Goal: Check status: Check status

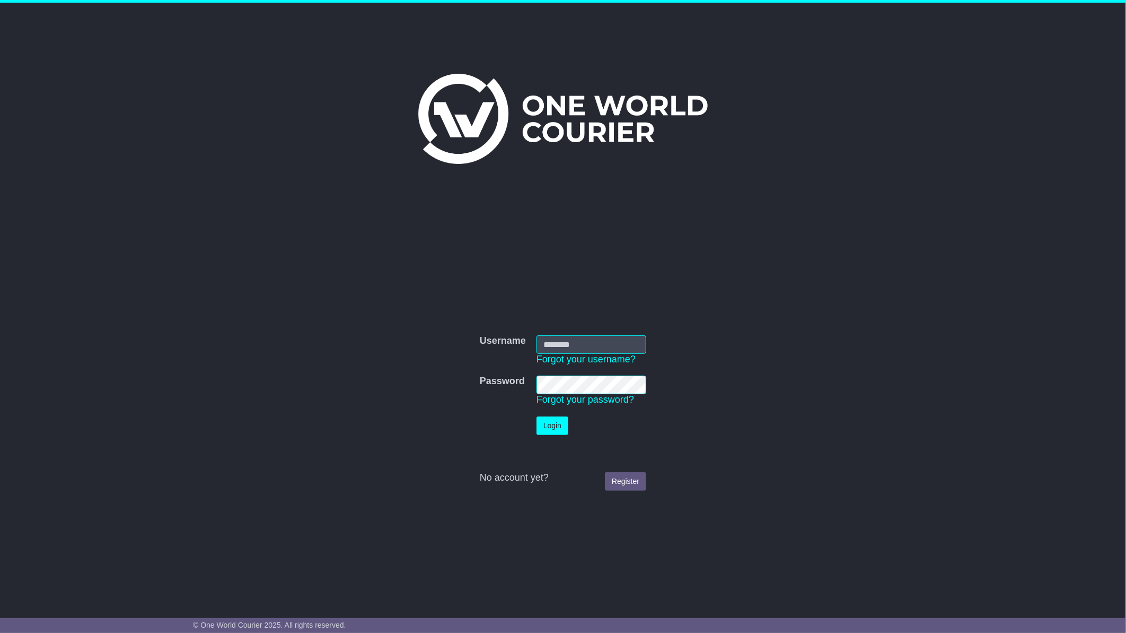
type input "**********"
click at [550, 426] on button "Login" at bounding box center [553, 425] width 32 height 19
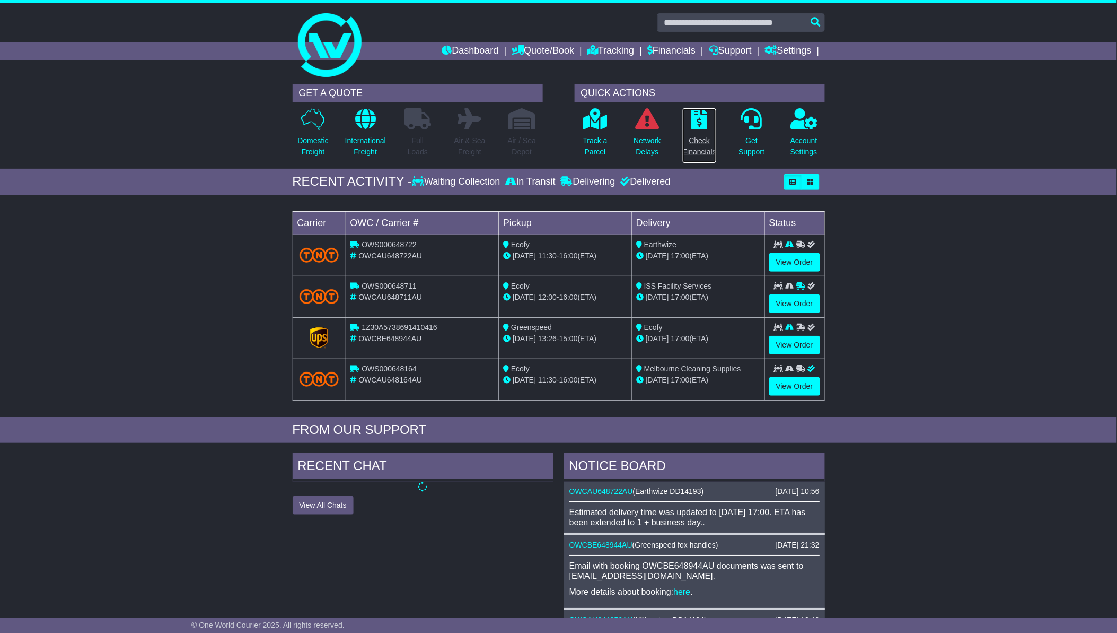
click at [699, 143] on p "Check Financials" at bounding box center [699, 146] width 33 height 22
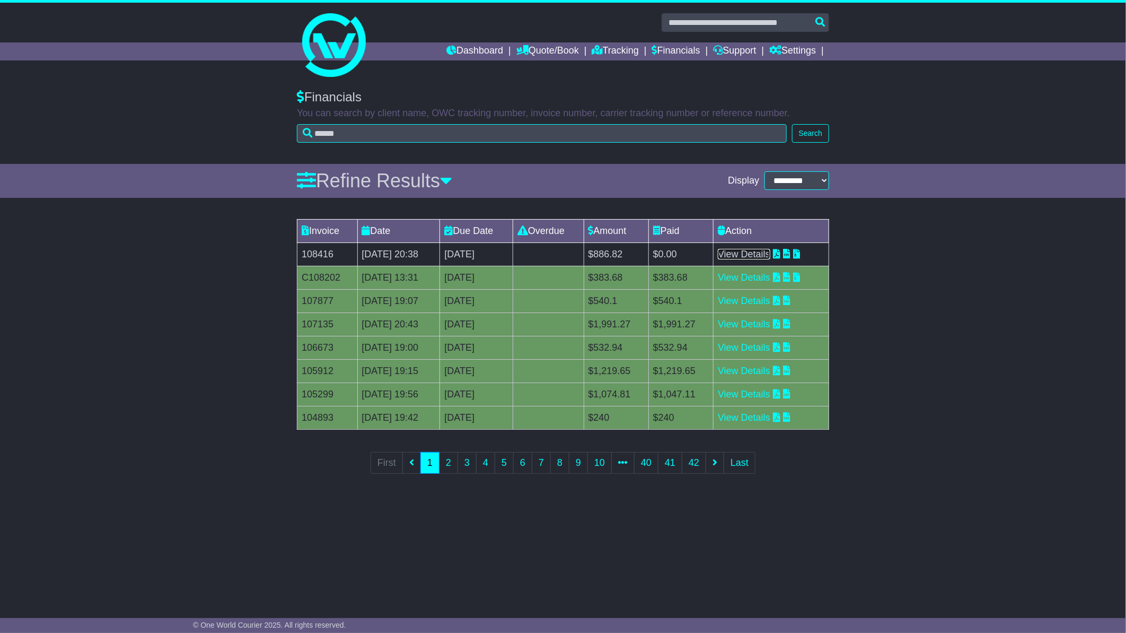
click at [767, 257] on link "View Details" at bounding box center [744, 254] width 53 height 11
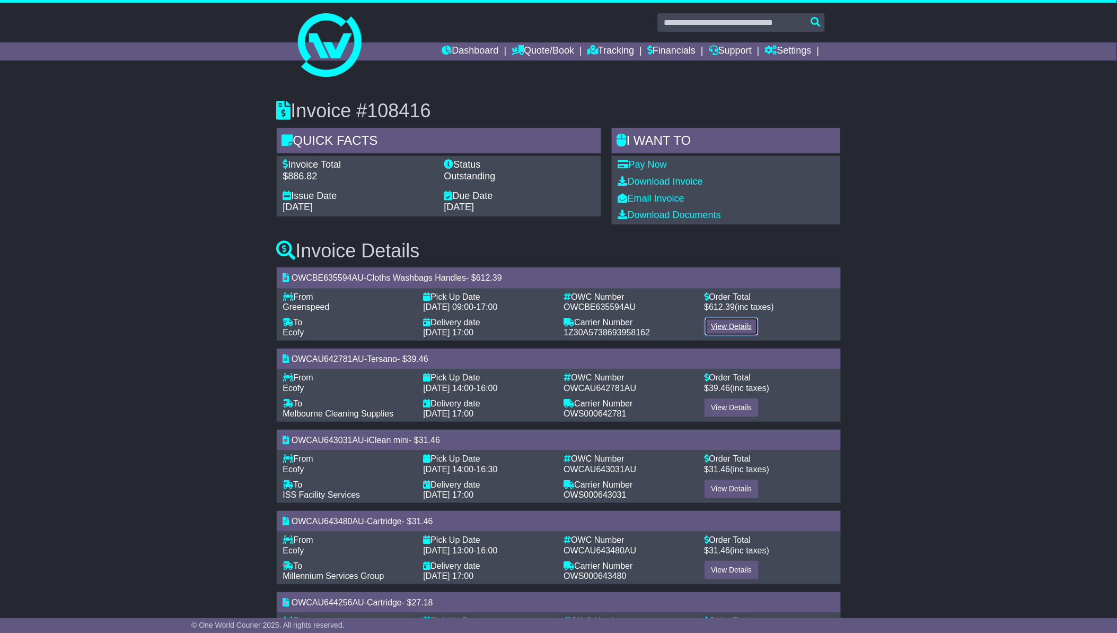
click at [722, 328] on link "View Details" at bounding box center [732, 326] width 55 height 19
click at [722, 322] on link "View Details" at bounding box center [732, 326] width 55 height 19
click at [725, 326] on link "View Details" at bounding box center [732, 326] width 55 height 19
drag, startPoint x: 766, startPoint y: 3, endPoint x: 177, endPoint y: 221, distance: 628.4
click at [157, 231] on div "Invoice #108416 Quick Facts Invoice Total $886.82 Status Outstanding Issue Date…" at bounding box center [558, 546] width 1117 height 934
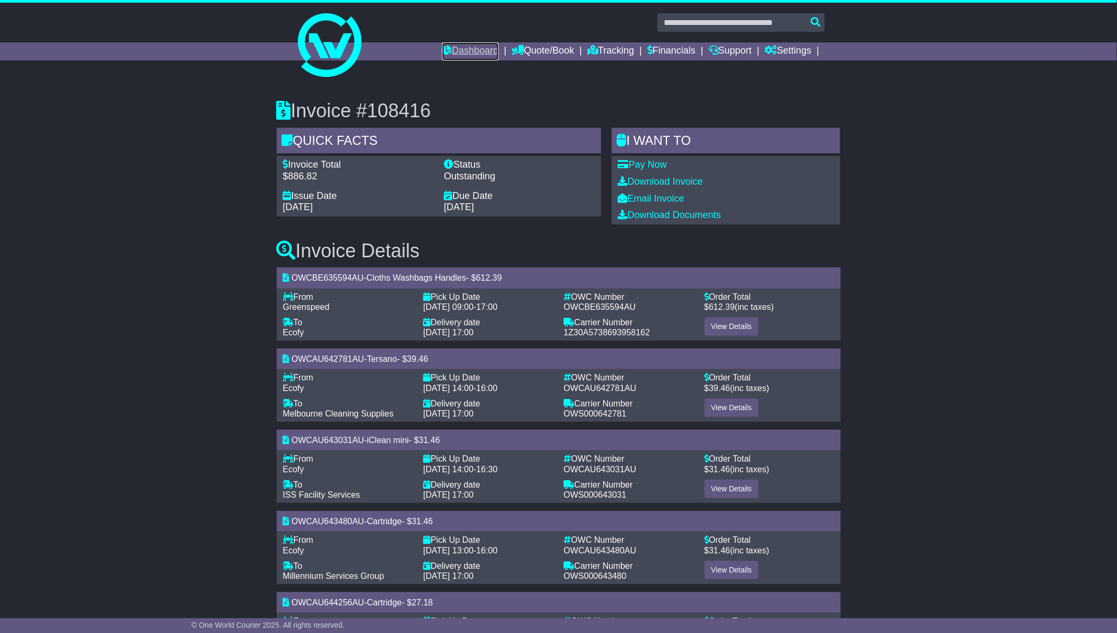
click at [465, 47] on link "Dashboard" at bounding box center [470, 51] width 57 height 18
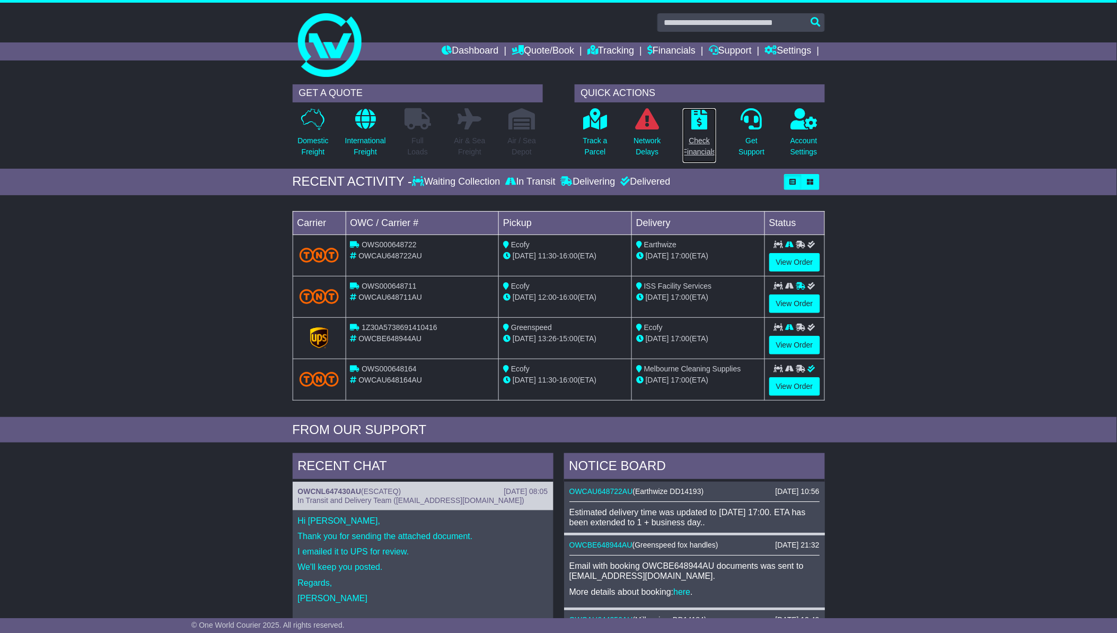
click at [698, 152] on p "Check Financials" at bounding box center [699, 146] width 33 height 22
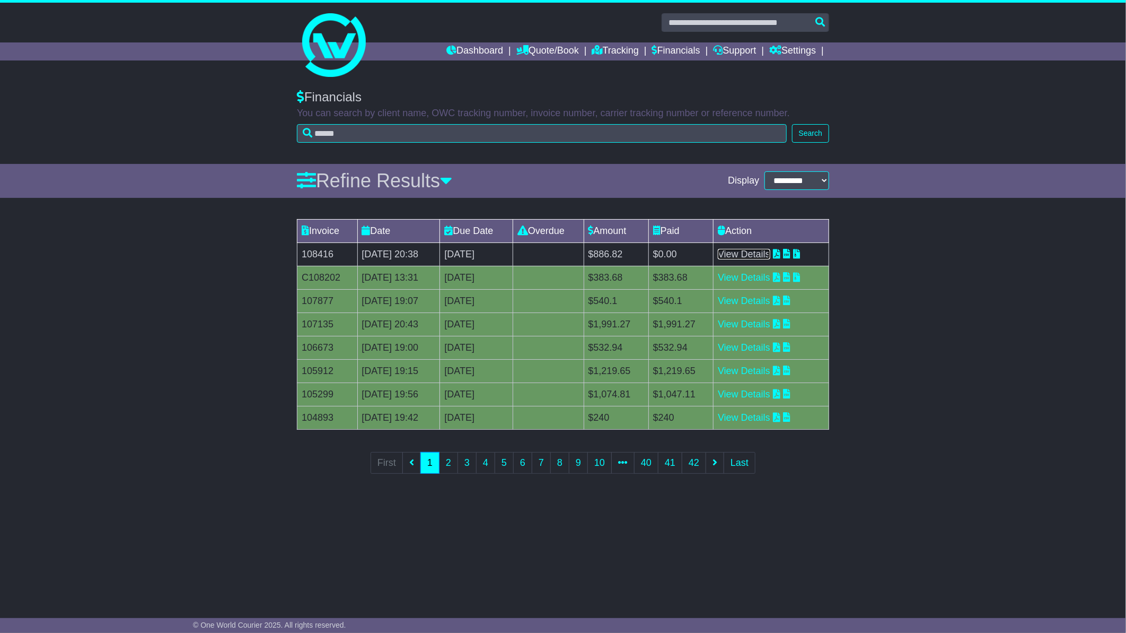
click at [754, 258] on link "View Details" at bounding box center [744, 254] width 53 height 11
click at [755, 252] on link "View Details" at bounding box center [744, 254] width 53 height 11
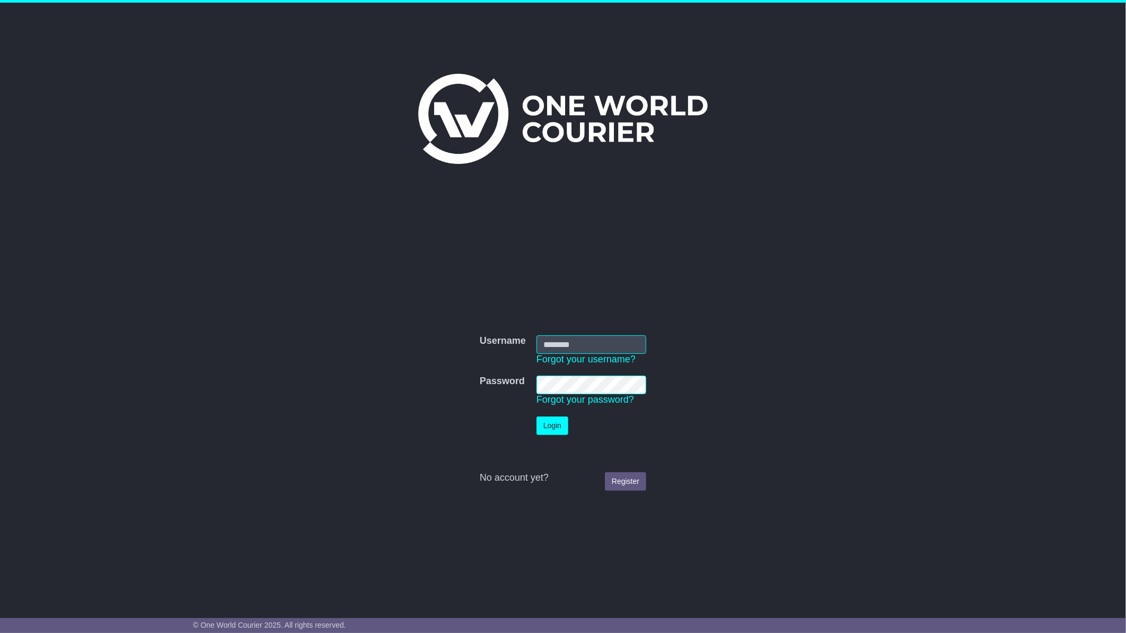
type input "**********"
click at [544, 423] on button "Login" at bounding box center [553, 425] width 32 height 19
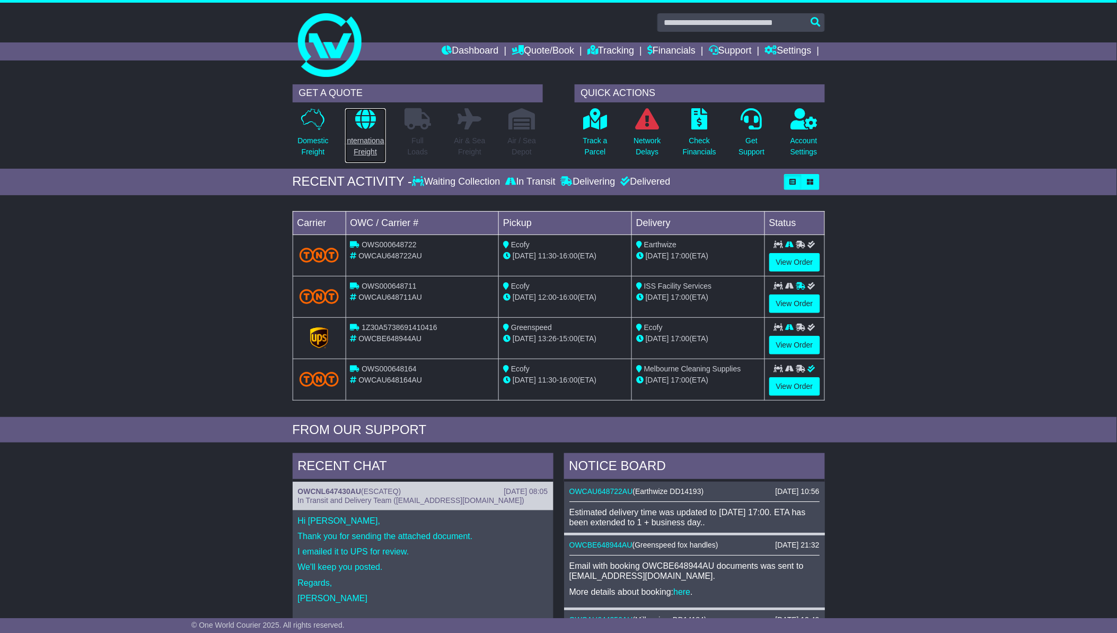
click at [369, 142] on p "International Freight" at bounding box center [365, 146] width 41 height 22
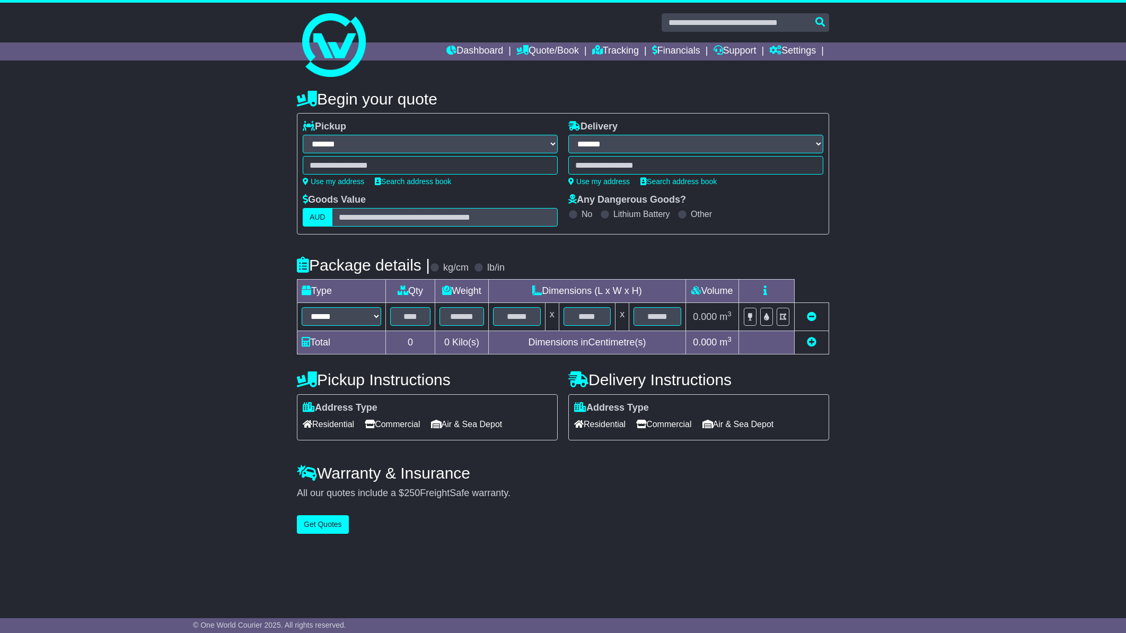
select select "**"
click at [477, 48] on link "Dashboard" at bounding box center [475, 51] width 57 height 18
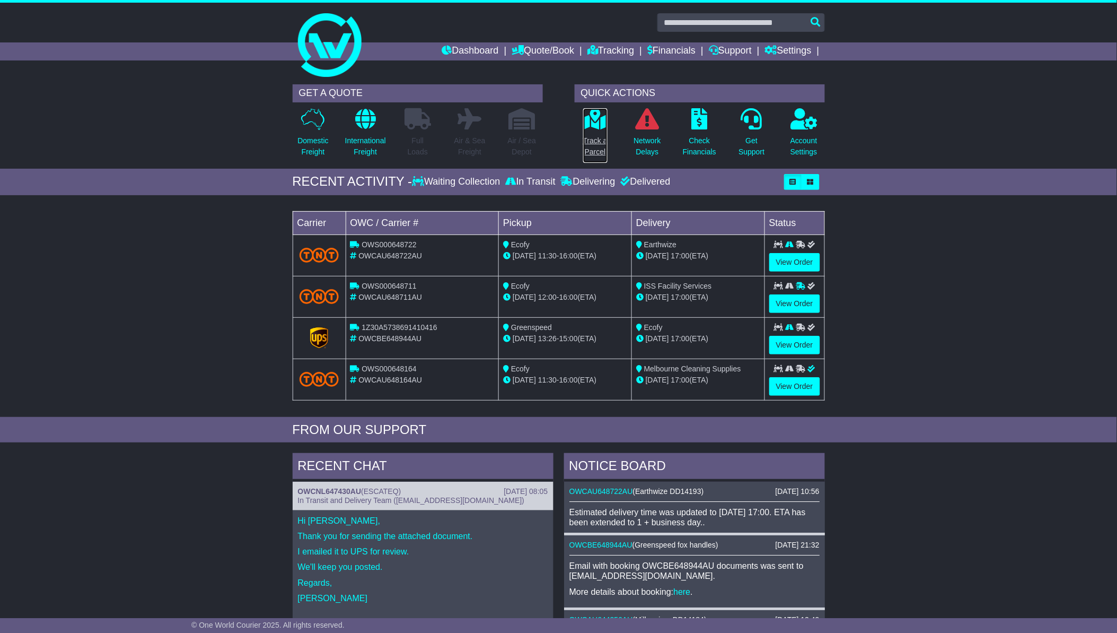
click at [602, 140] on p "Track a Parcel" at bounding box center [595, 146] width 24 height 22
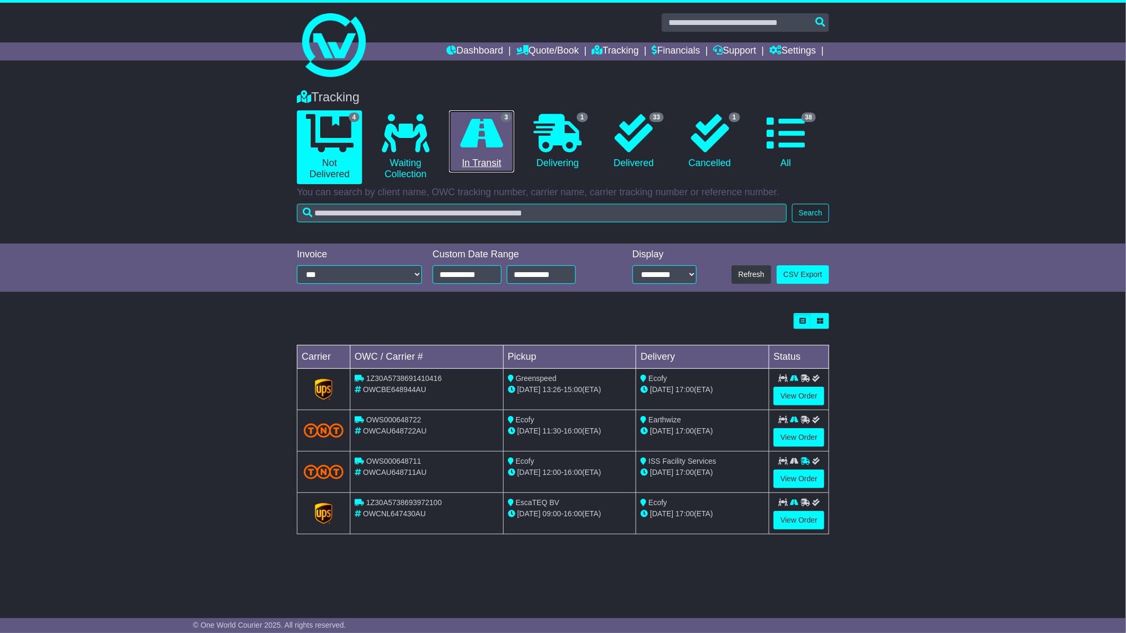
click at [486, 142] on icon at bounding box center [481, 133] width 43 height 38
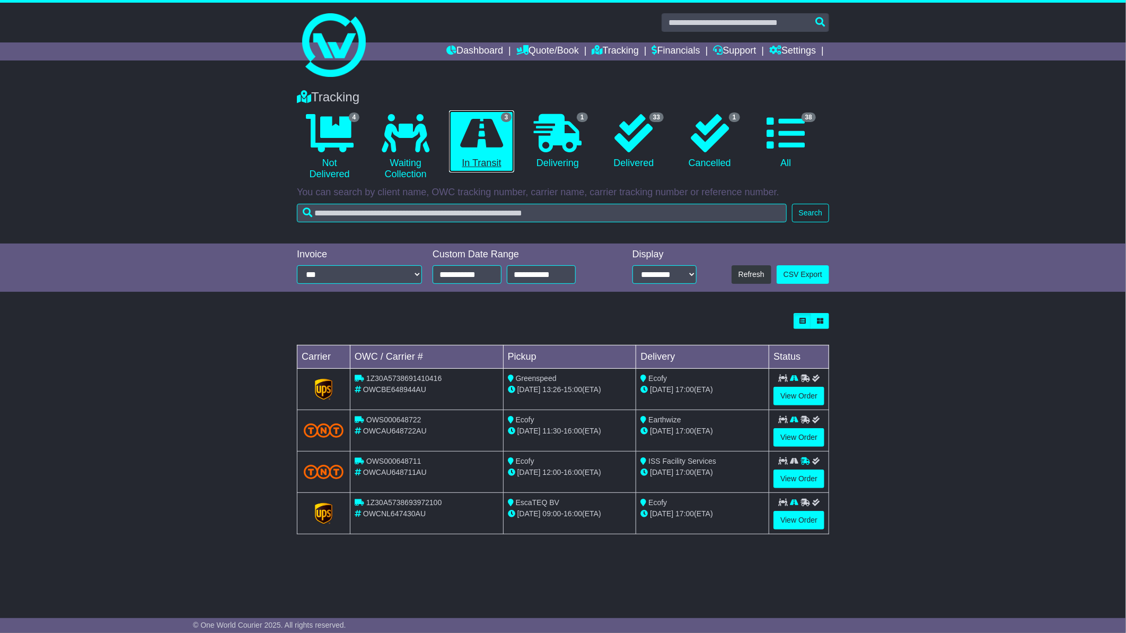
click at [486, 142] on icon at bounding box center [481, 133] width 43 height 38
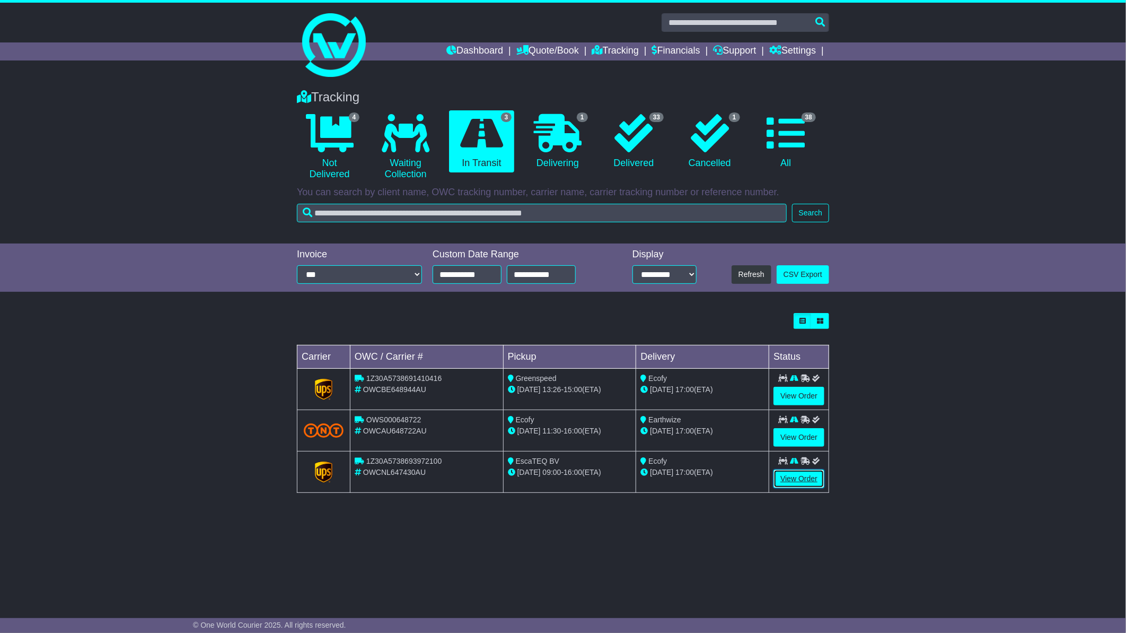
click at [794, 480] on link "View Order" at bounding box center [799, 478] width 51 height 19
